Goal: Information Seeking & Learning: Learn about a topic

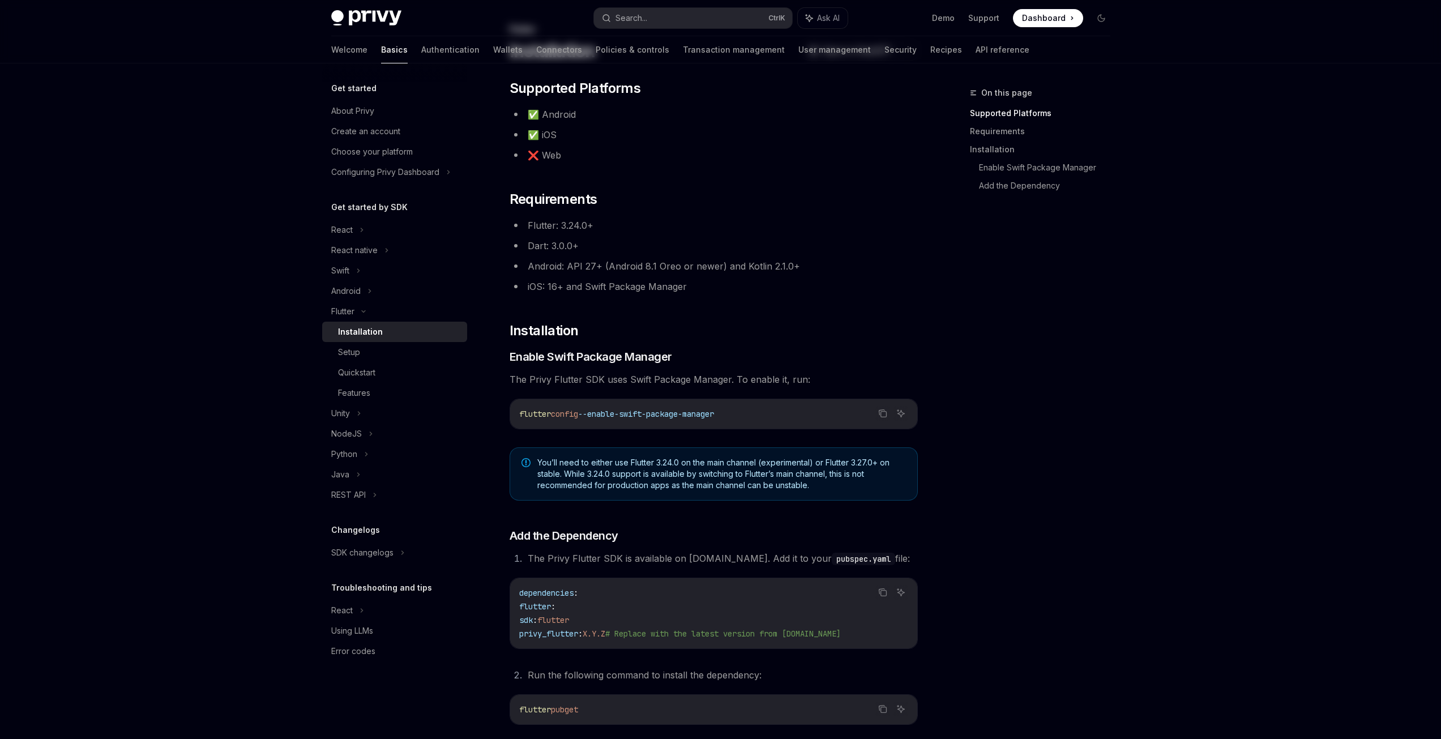
scroll to position [217, 0]
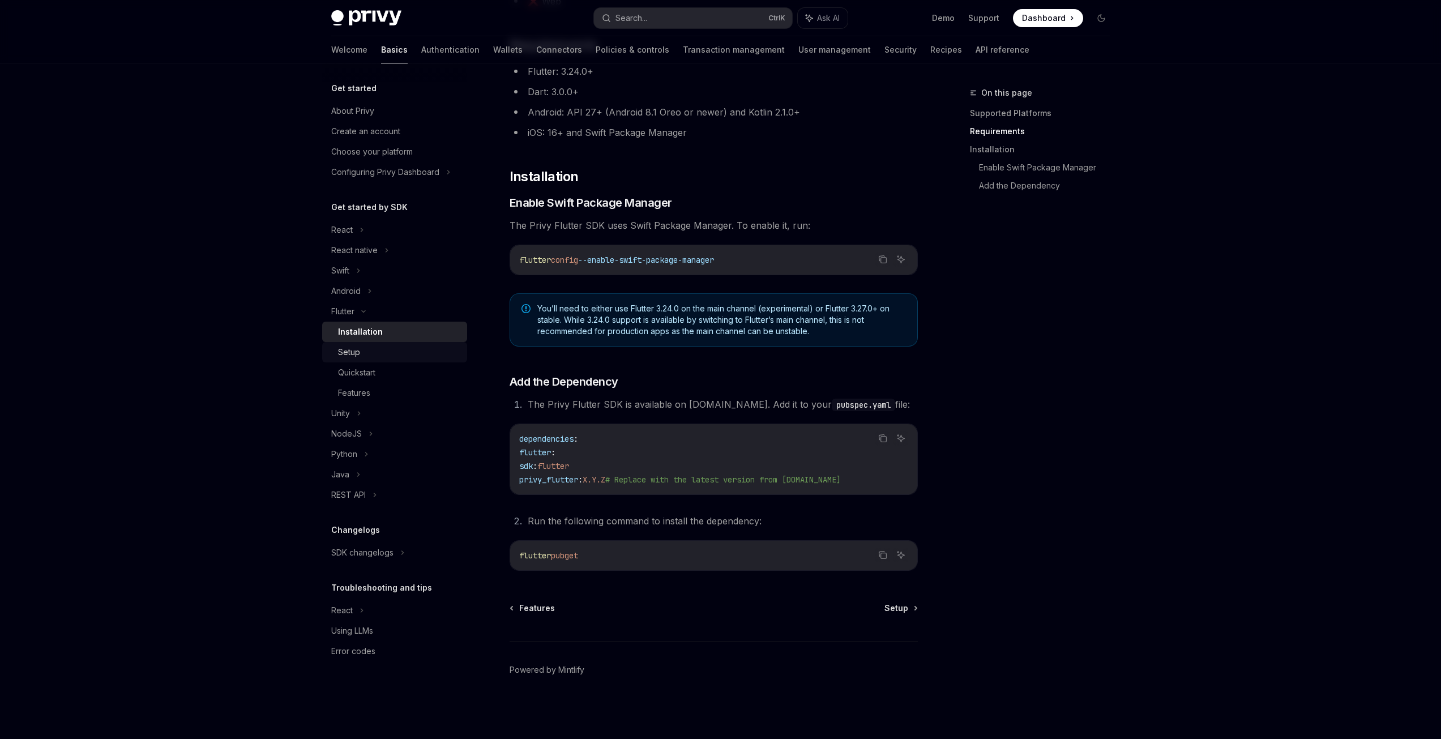
click at [351, 356] on div "Setup" at bounding box center [349, 352] width 22 height 14
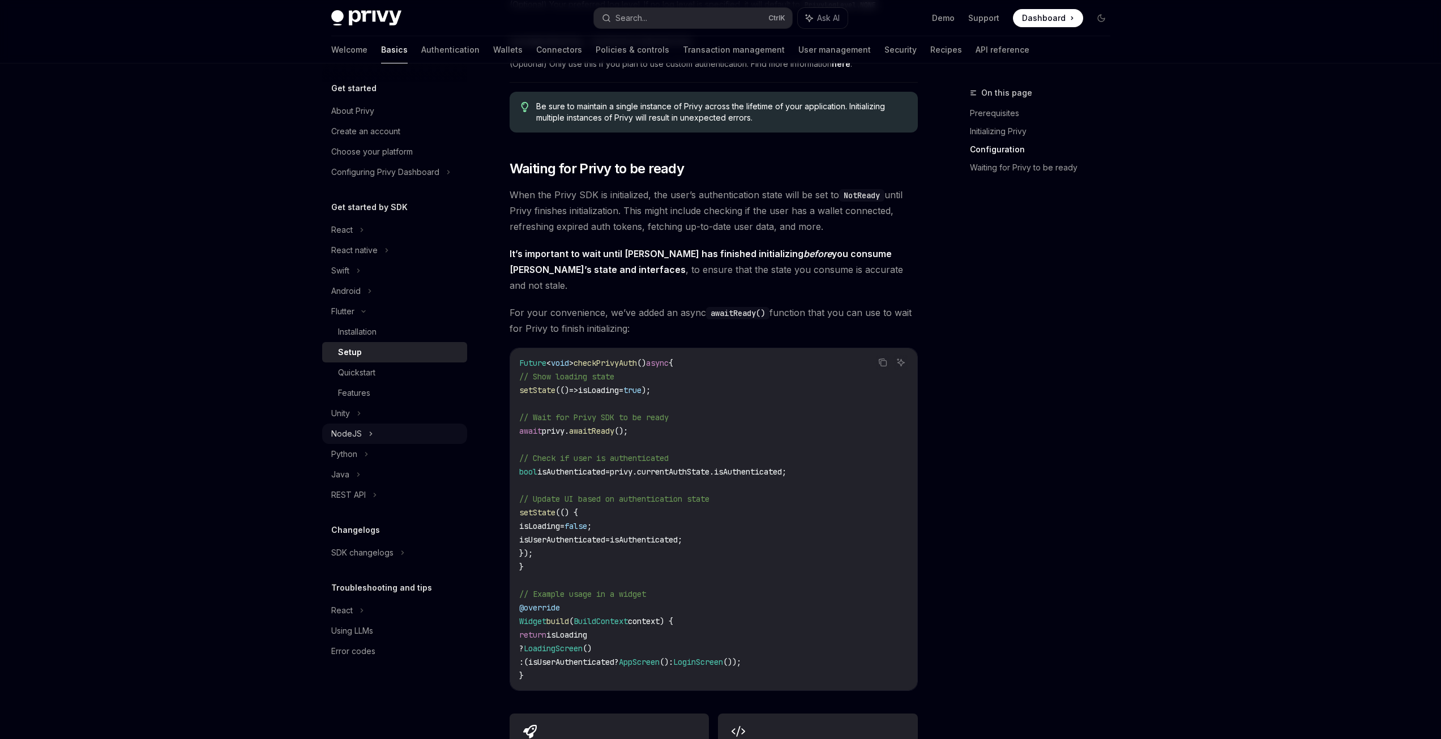
scroll to position [999, 0]
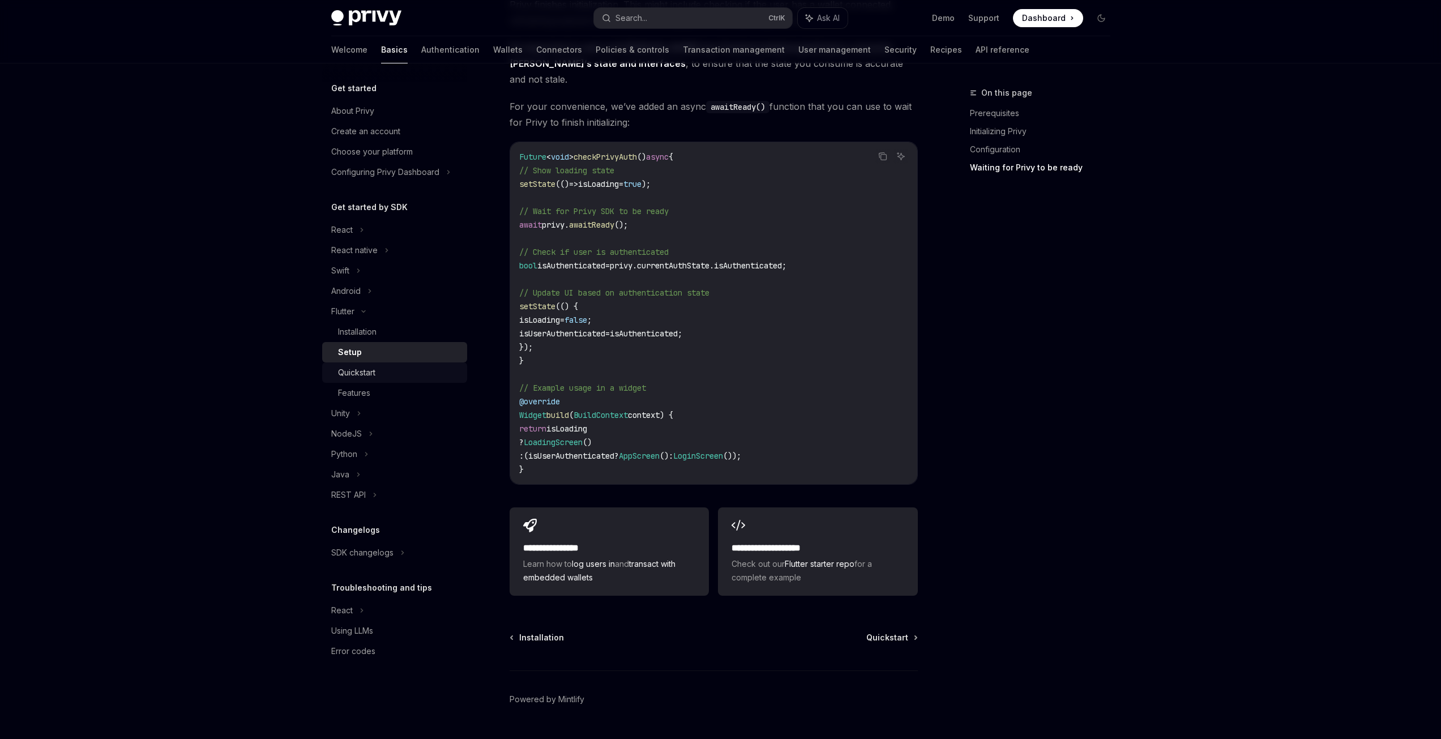
click at [378, 380] on link "Quickstart" at bounding box center [394, 372] width 145 height 20
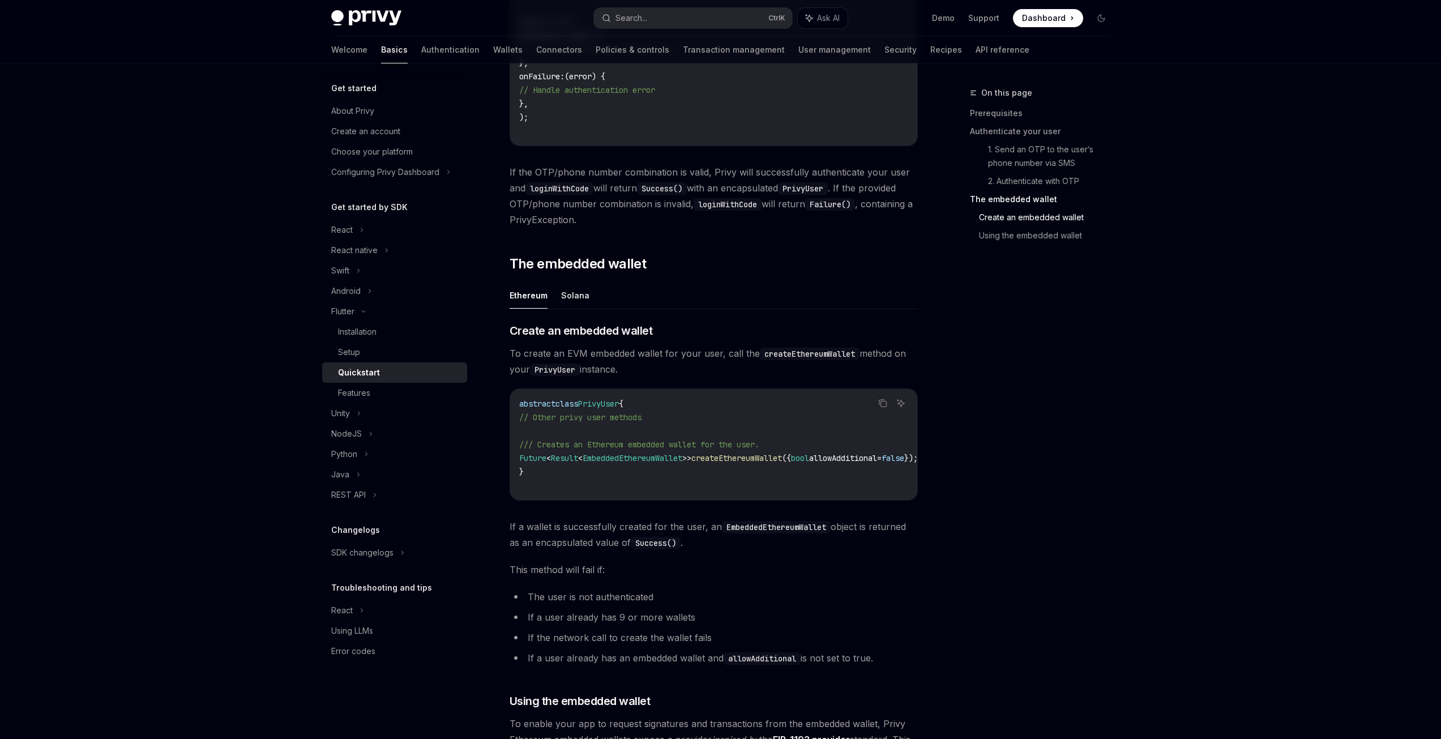
scroll to position [1969, 0]
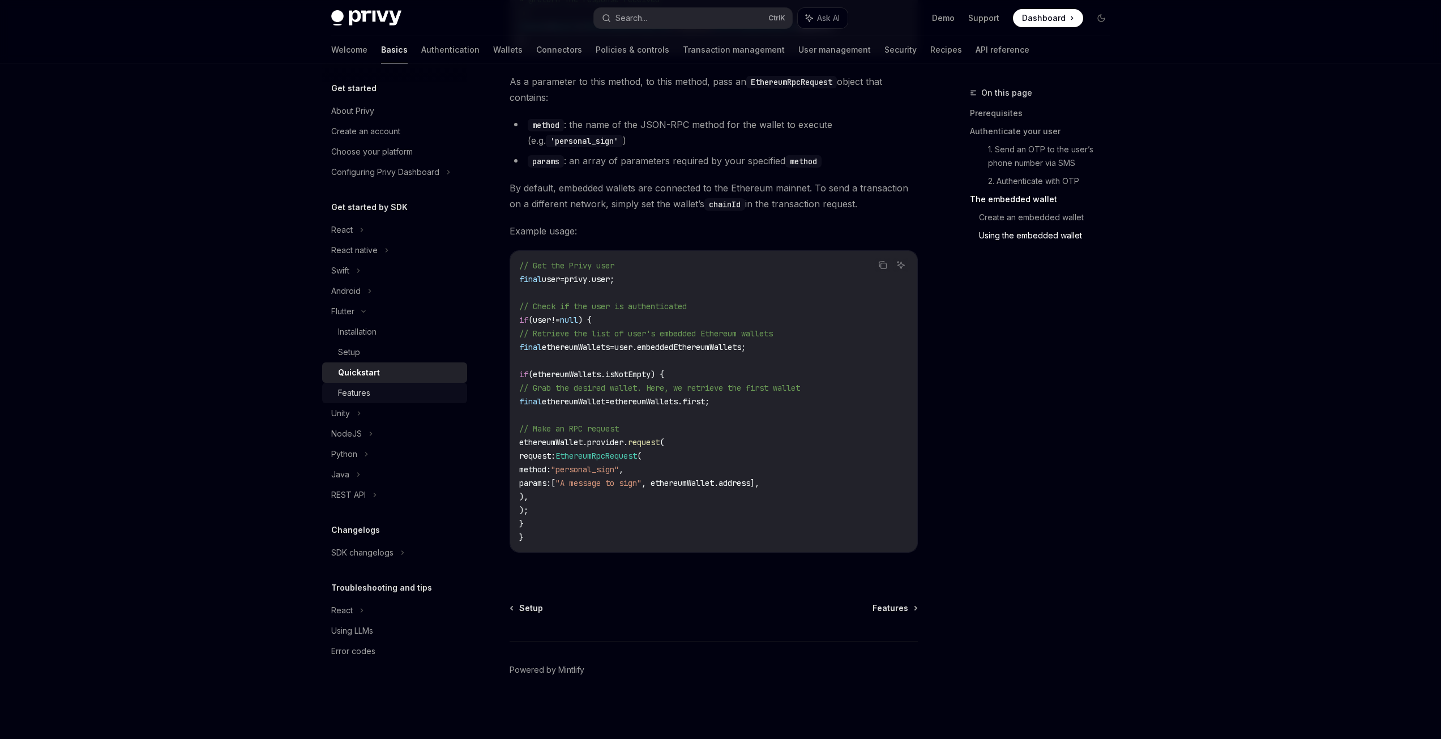
click at [401, 399] on div "Features" at bounding box center [399, 393] width 122 height 14
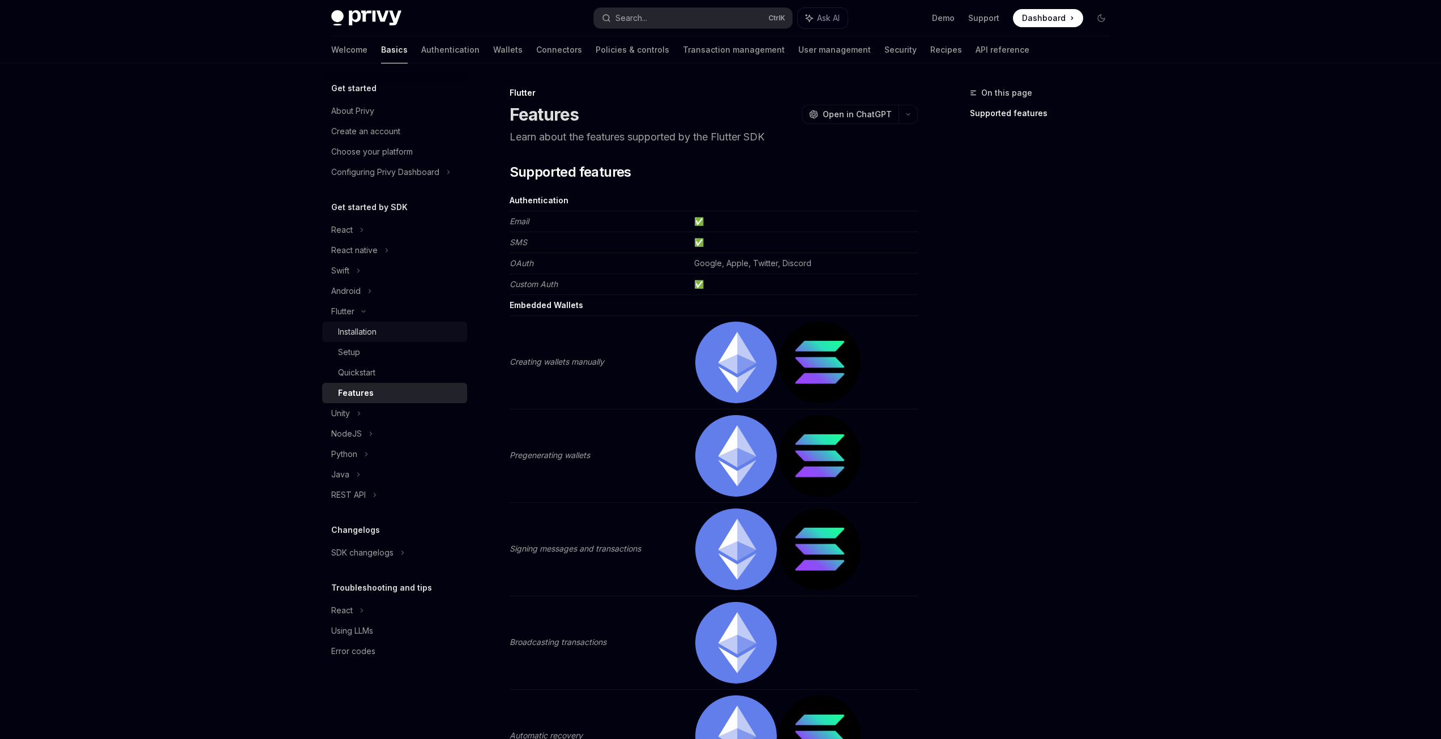
click at [379, 332] on div "Installation" at bounding box center [399, 332] width 122 height 14
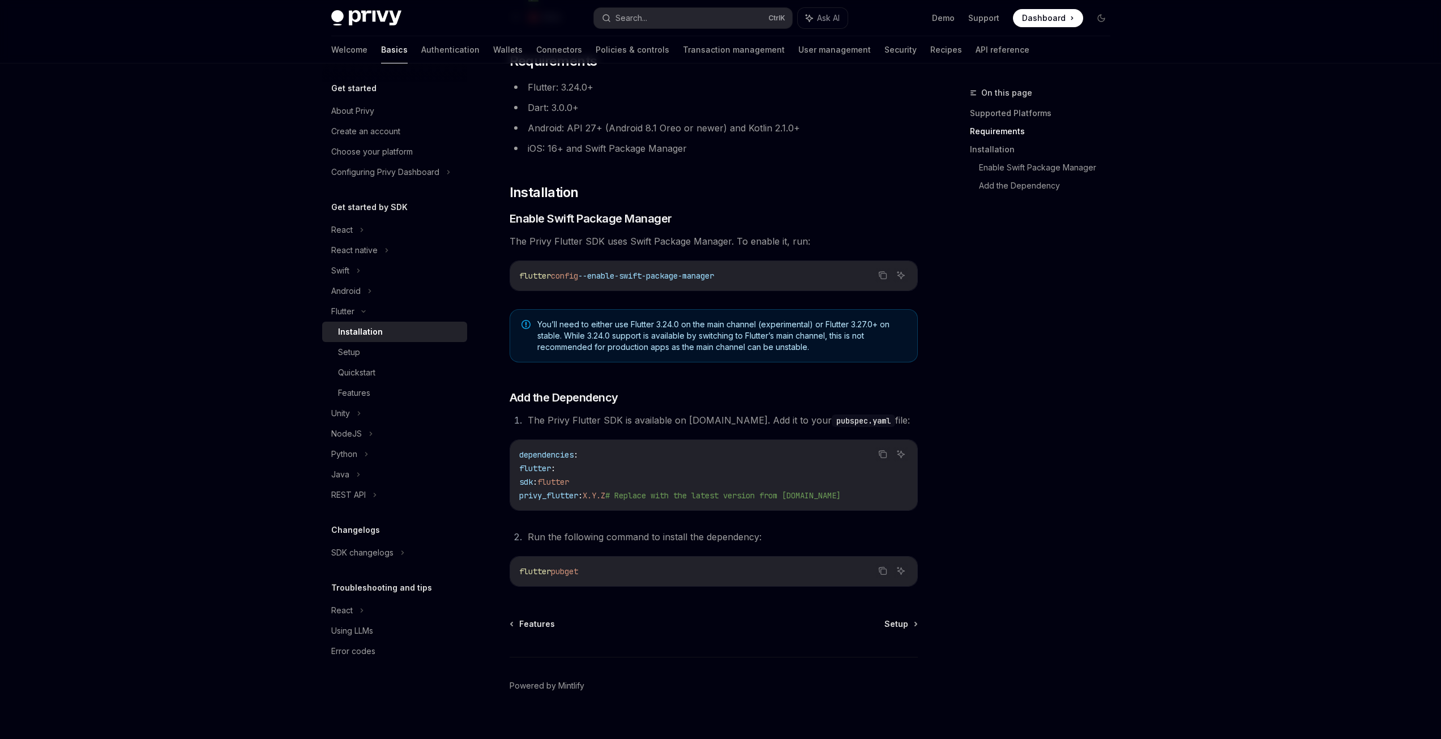
scroll to position [217, 0]
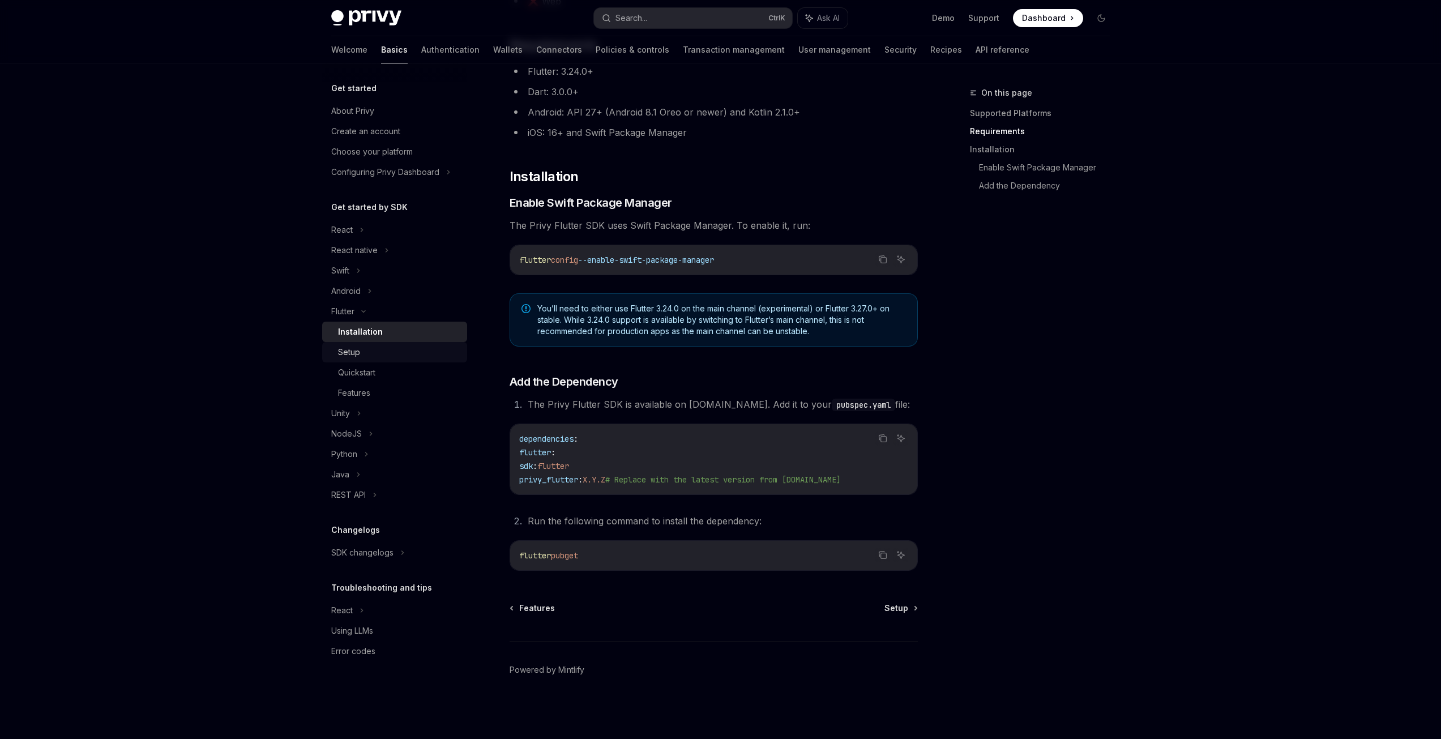
click at [383, 349] on div "Setup" at bounding box center [399, 352] width 122 height 14
type textarea "*"
